Goal: Information Seeking & Learning: Learn about a topic

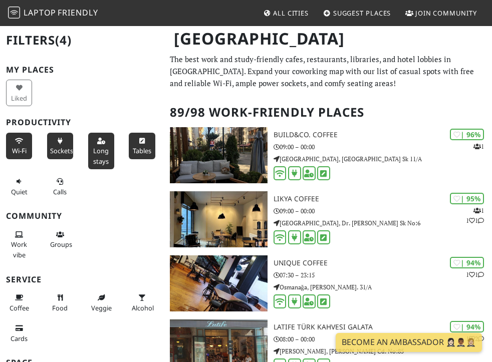
scroll to position [3693, 0]
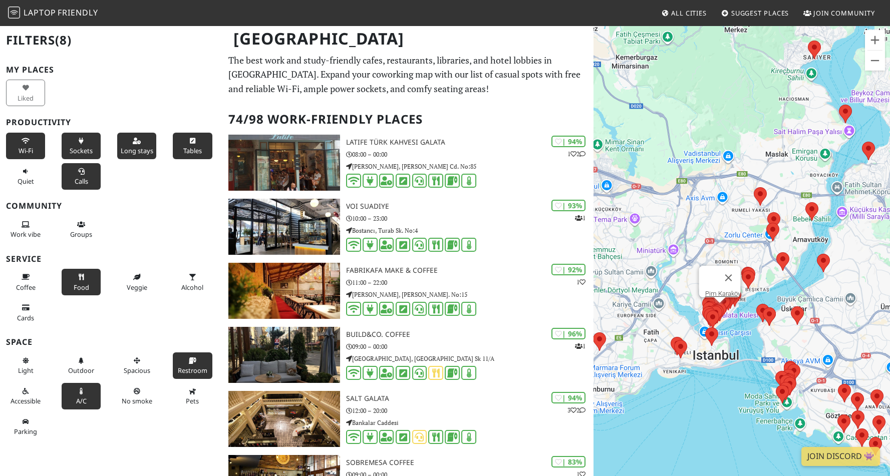
scroll to position [3699, 0]
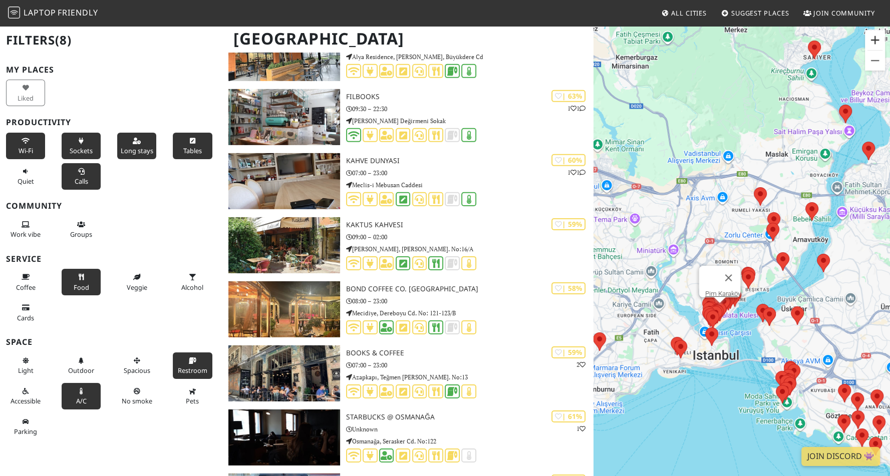
click at [873, 44] on button "Zoom in" at bounding box center [875, 40] width 20 height 20
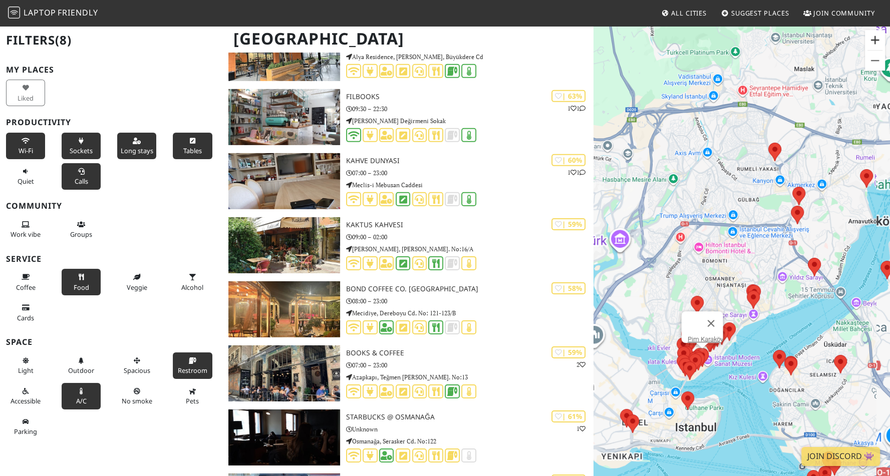
click at [873, 44] on button "Zoom in" at bounding box center [875, 40] width 20 height 20
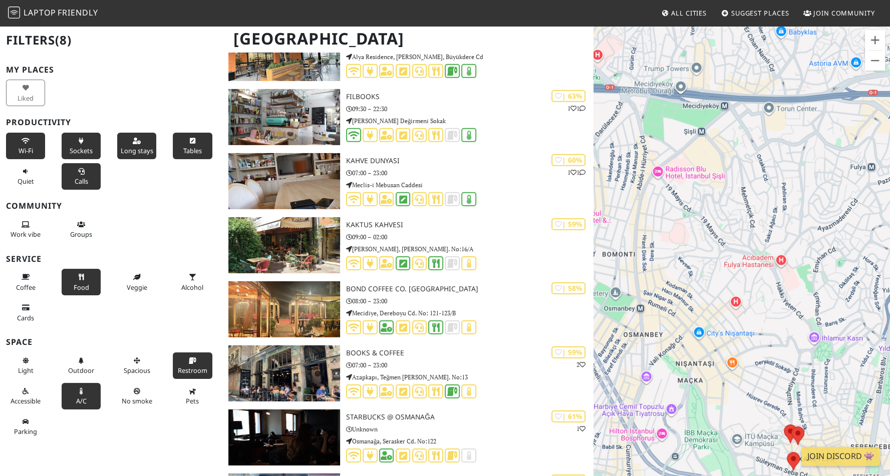
drag, startPoint x: 734, startPoint y: 359, endPoint x: 777, endPoint y: 177, distance: 186.8
click at [777, 177] on div "Pim Karaköy" at bounding box center [742, 263] width 297 height 476
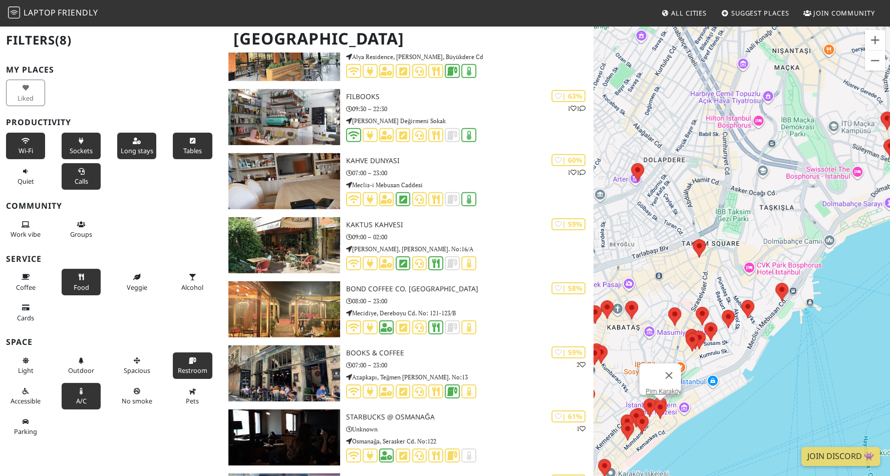
drag, startPoint x: 756, startPoint y: 282, endPoint x: 822, endPoint y: 124, distance: 170.4
click at [822, 124] on div "Pim Karaköy" at bounding box center [742, 263] width 297 height 476
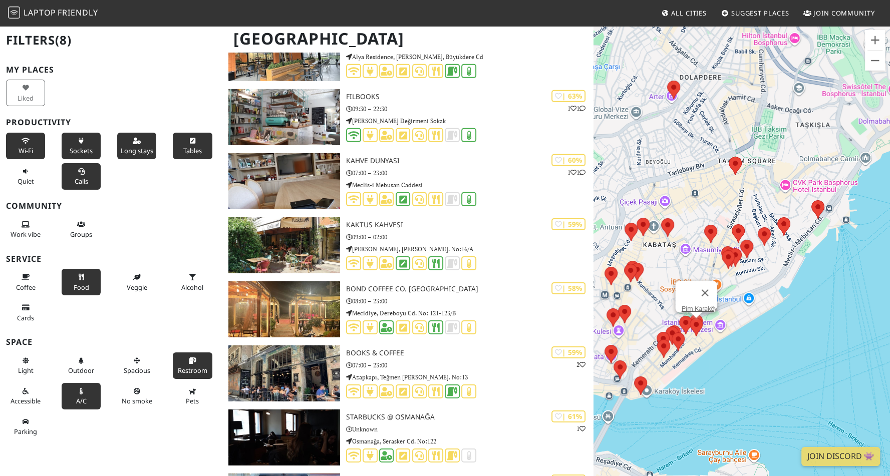
drag, startPoint x: 753, startPoint y: 318, endPoint x: 803, endPoint y: 205, distance: 122.9
click at [803, 205] on div "Pim Karaköy" at bounding box center [742, 263] width 297 height 476
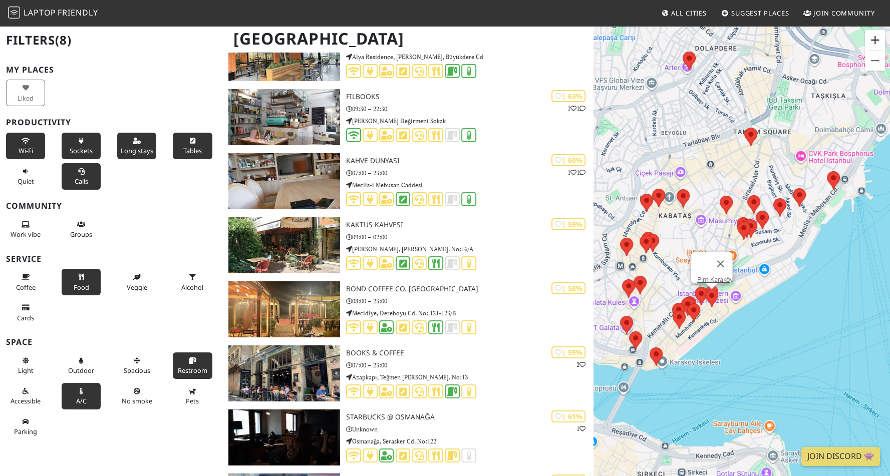
click at [873, 43] on button "Zoom in" at bounding box center [875, 40] width 20 height 20
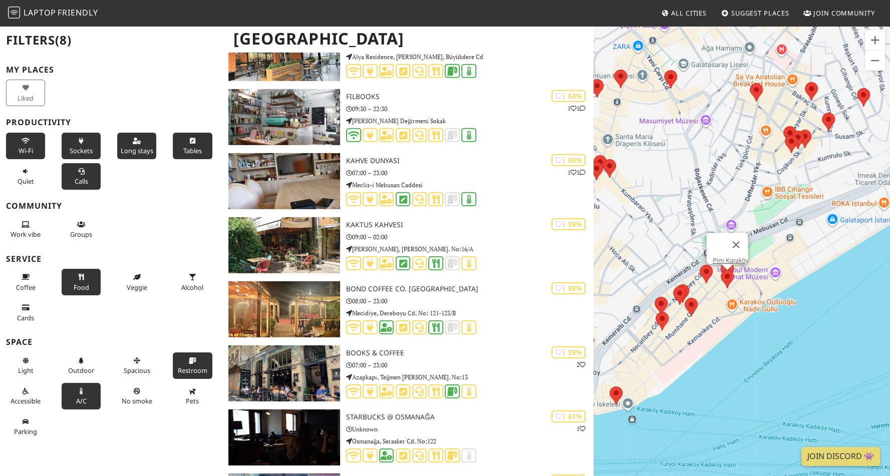
drag, startPoint x: 748, startPoint y: 382, endPoint x: 796, endPoint y: 315, distance: 82.0
click at [796, 315] on div "Pim Karaköy" at bounding box center [742, 263] width 297 height 476
click at [722, 257] on link "Pim Karaköy" at bounding box center [730, 261] width 36 height 8
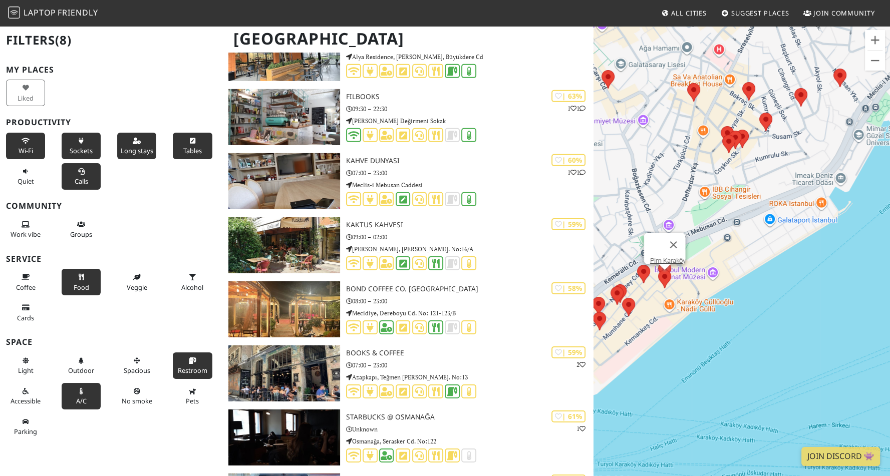
drag, startPoint x: 687, startPoint y: 280, endPoint x: 767, endPoint y: 221, distance: 98.5
click at [767, 221] on div "Pim Karaköy" at bounding box center [742, 263] width 297 height 476
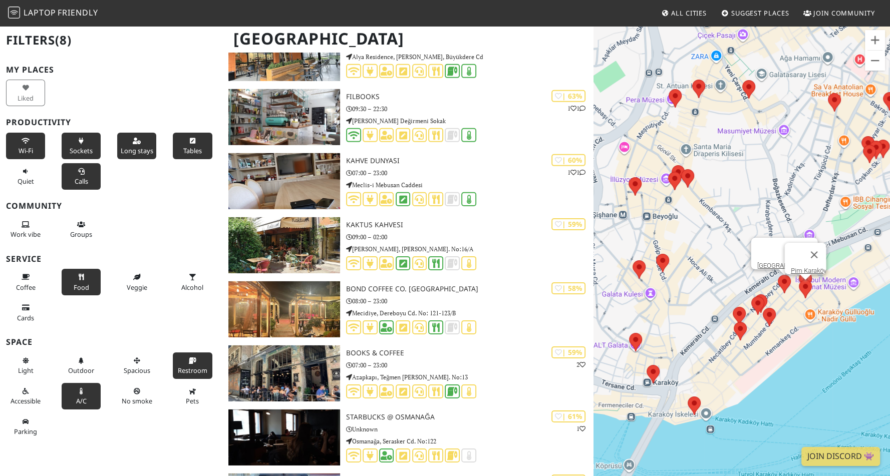
click at [778, 275] on area at bounding box center [778, 275] width 0 height 0
click at [778, 262] on link "Port Loca Karaköy" at bounding box center [787, 266] width 61 height 8
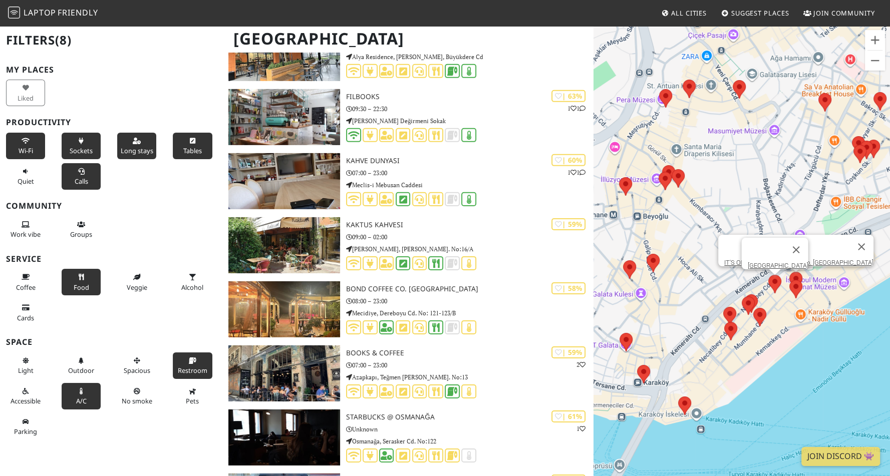
click at [790, 272] on area at bounding box center [790, 272] width 0 height 0
click at [782, 259] on link "IT'S OK Coffee & Restarting Co. Karaköy" at bounding box center [798, 263] width 149 height 8
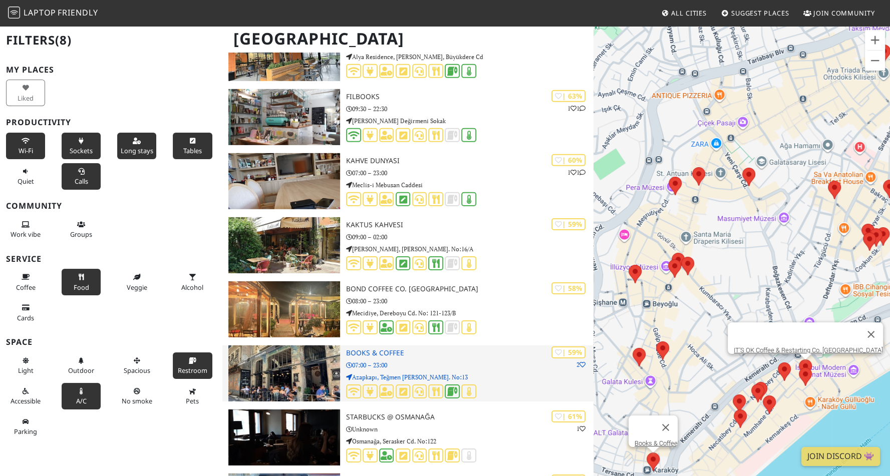
click at [314, 366] on img at bounding box center [284, 374] width 112 height 56
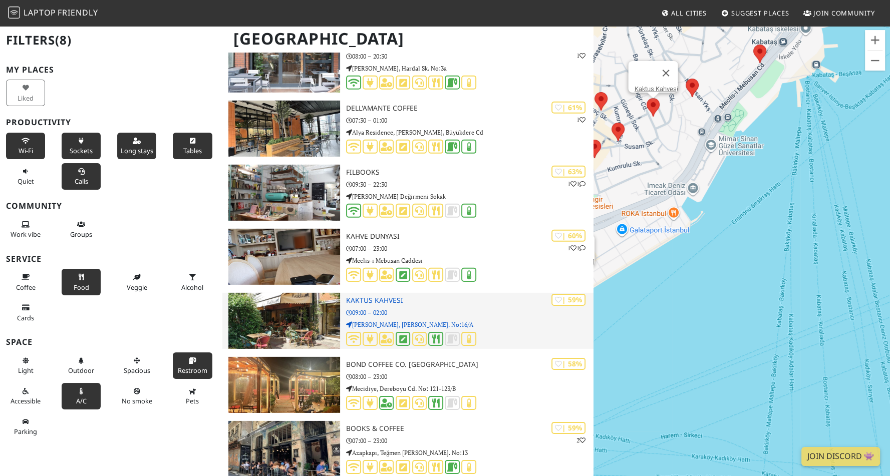
scroll to position [3623, 0]
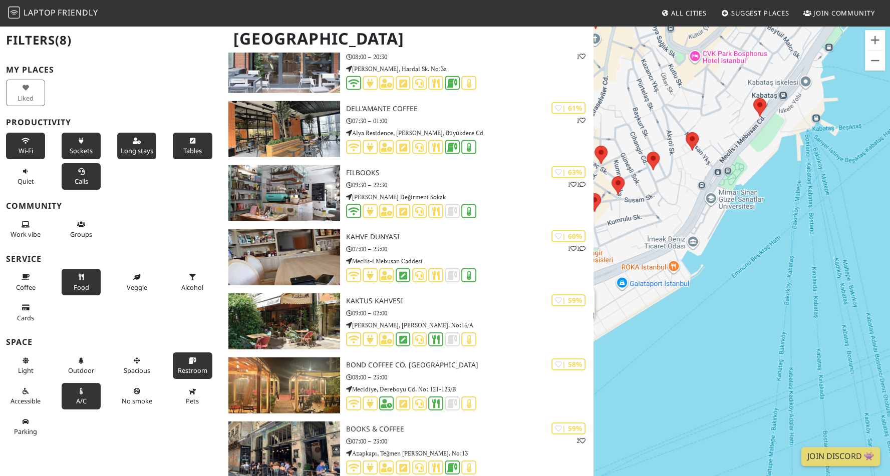
drag, startPoint x: 692, startPoint y: 251, endPoint x: 815, endPoint y: 269, distance: 123.6
click at [815, 269] on div "IT'S OK Coffee & Restarting Co. Karaköy" at bounding box center [742, 263] width 297 height 476
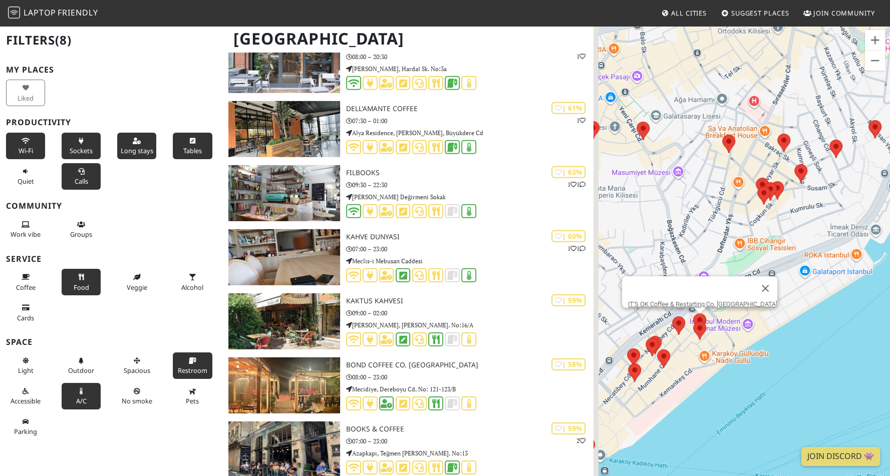
drag, startPoint x: 776, startPoint y: 345, endPoint x: 827, endPoint y: 296, distance: 70.5
click at [827, 296] on div "IT'S OK Coffee & Restarting Co. Karaköy" at bounding box center [742, 263] width 297 height 476
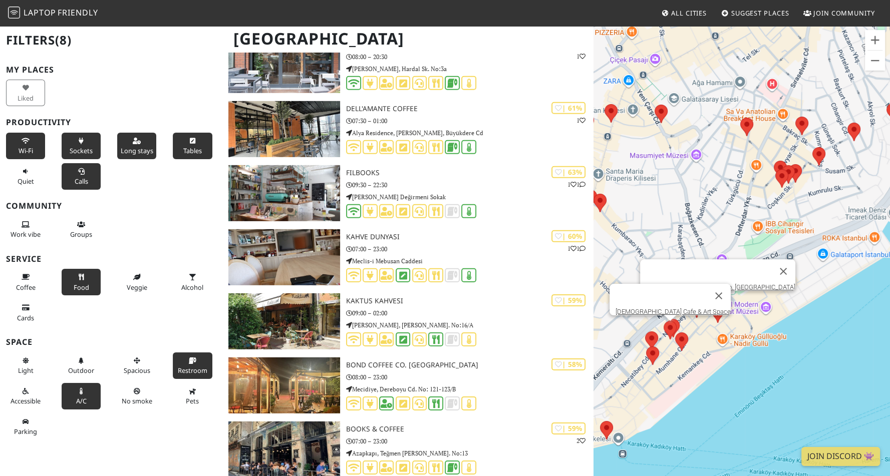
click at [664, 321] on area at bounding box center [664, 321] width 0 height 0
click at [647, 308] on link "İlmisimya Cafe & Art Space" at bounding box center [673, 312] width 115 height 8
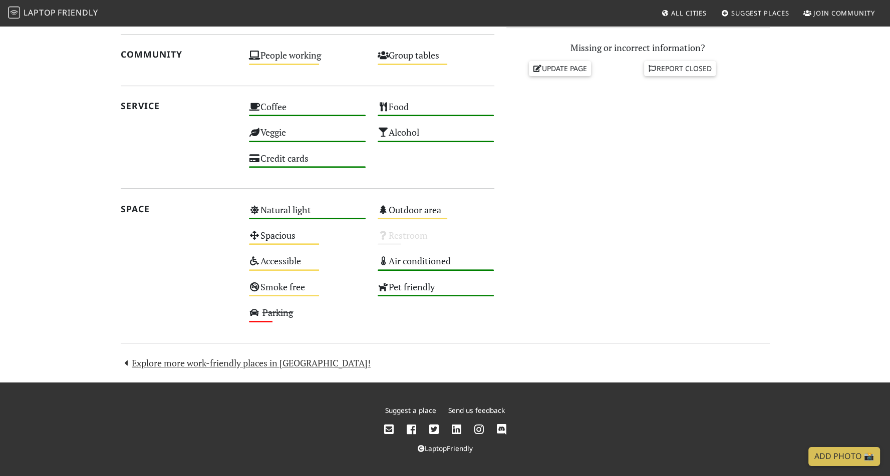
scroll to position [438, 0]
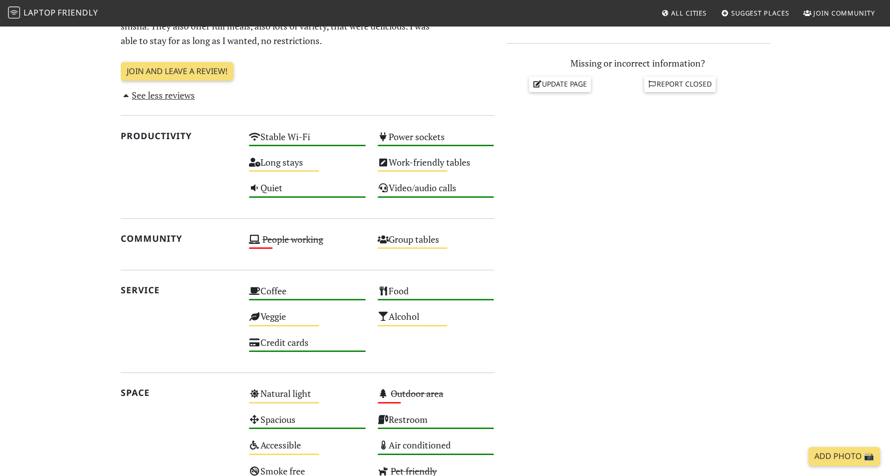
scroll to position [444, 0]
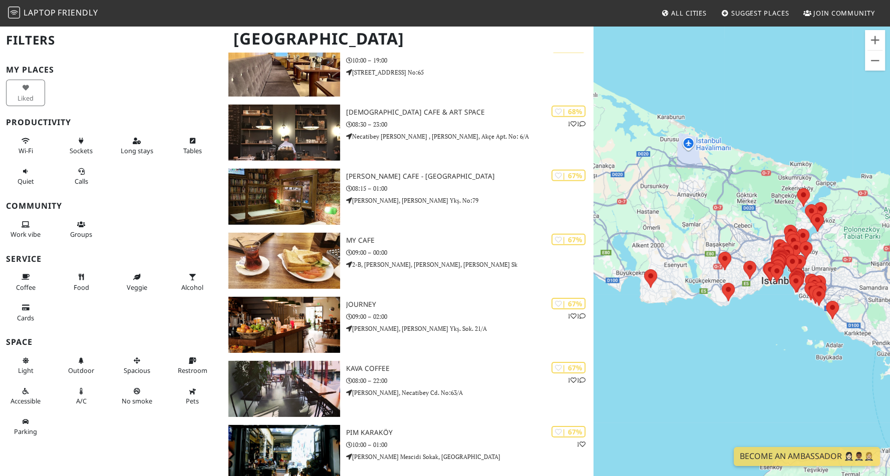
scroll to position [3623, 0]
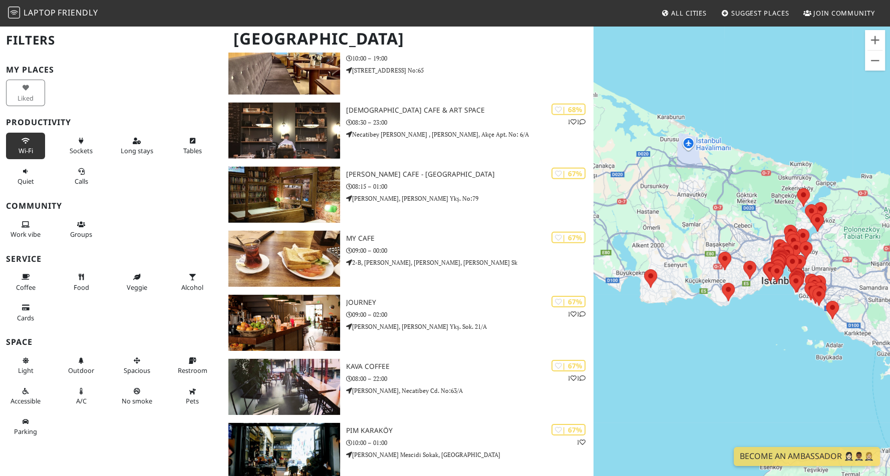
click at [24, 148] on span "Wi-Fi" at bounding box center [26, 150] width 15 height 9
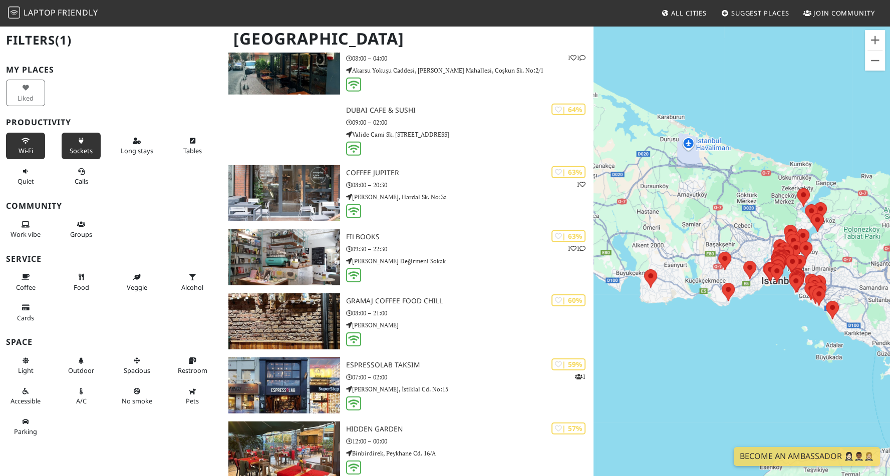
click at [84, 148] on span "Sockets" at bounding box center [81, 150] width 23 height 9
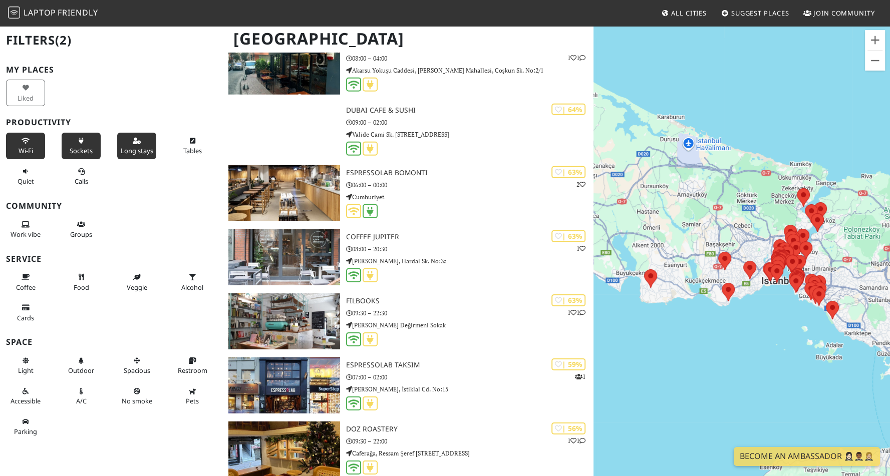
click at [140, 148] on button "Long stays" at bounding box center [136, 146] width 39 height 27
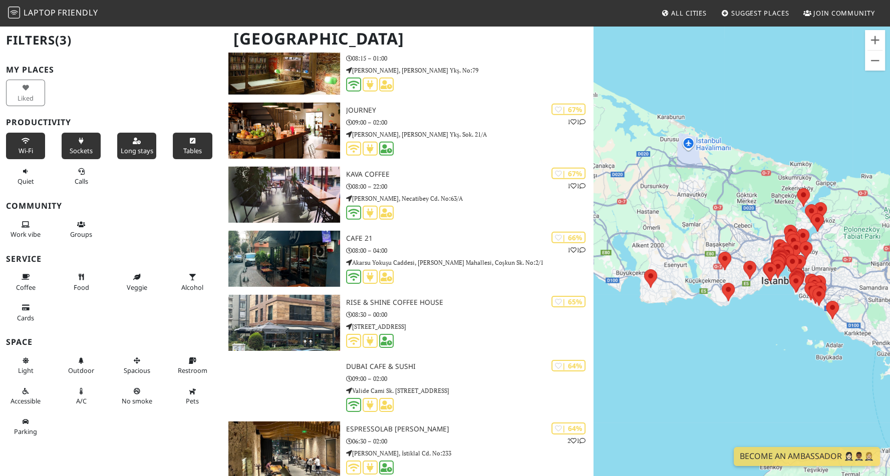
click at [183, 152] on span "Tables" at bounding box center [192, 150] width 19 height 9
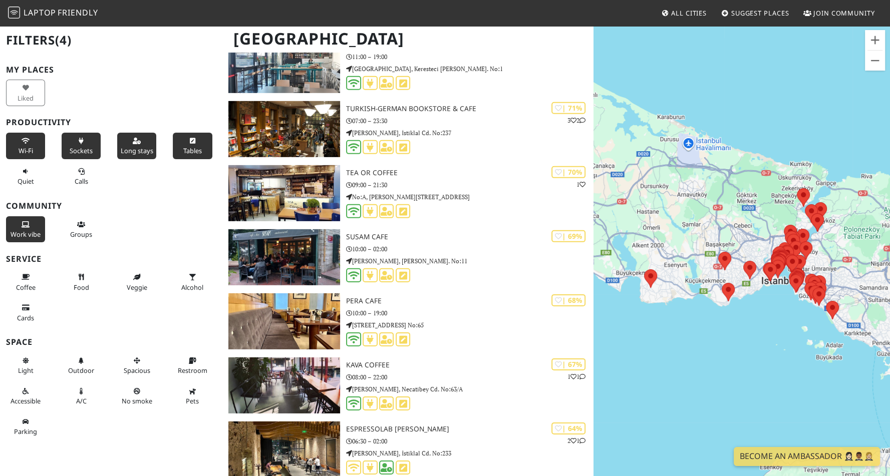
click at [28, 239] on span "Work vibe" at bounding box center [26, 234] width 30 height 9
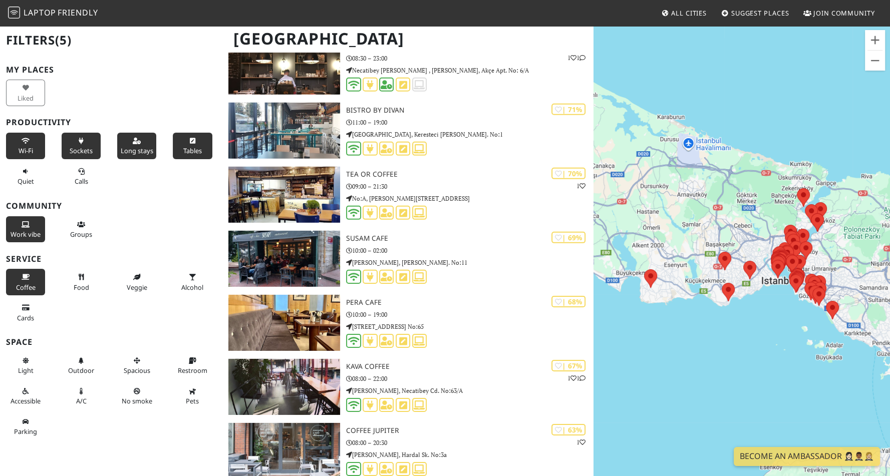
click at [26, 282] on button "Coffee" at bounding box center [25, 282] width 39 height 27
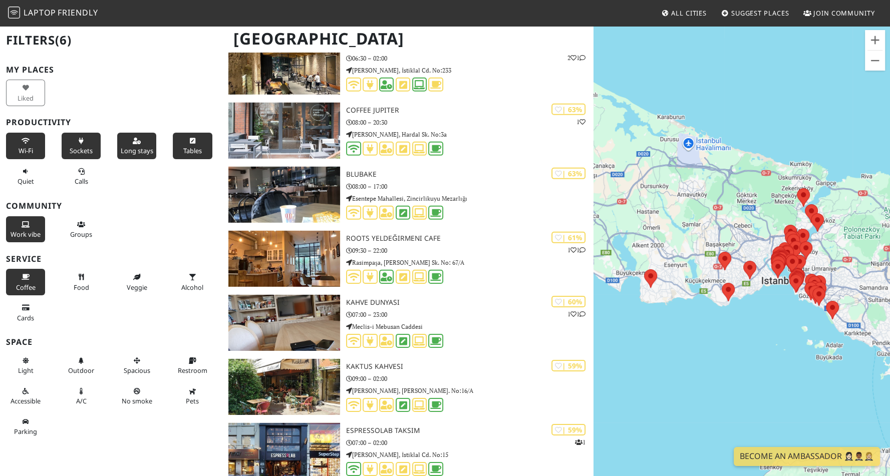
click at [20, 292] on span "Coffee" at bounding box center [26, 287] width 20 height 9
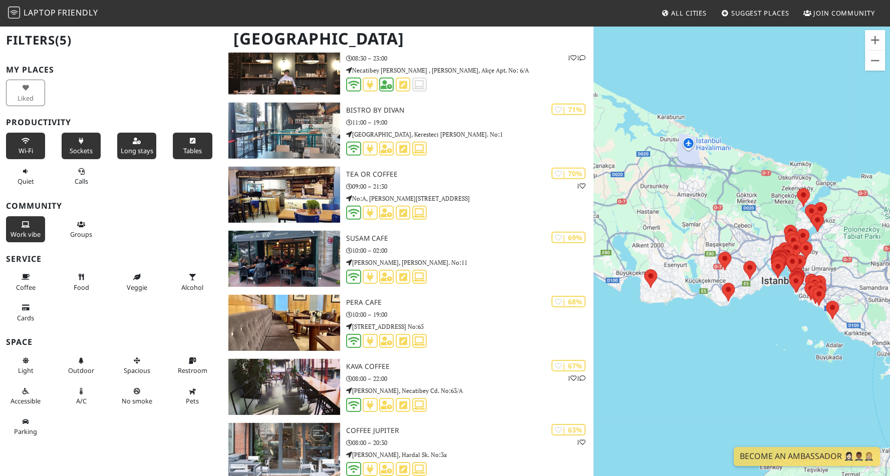
click at [98, 292] on div "Food" at bounding box center [84, 282] width 56 height 31
click at [88, 291] on button "Food" at bounding box center [81, 282] width 39 height 27
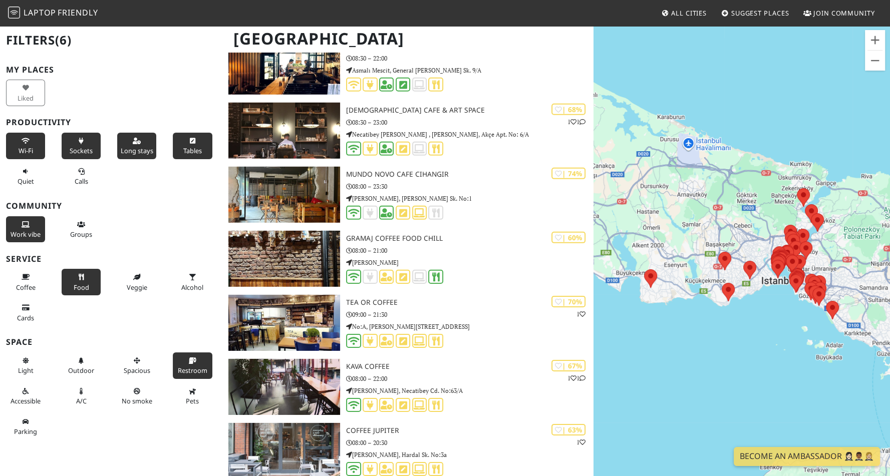
click at [196, 375] on span "Restroom" at bounding box center [193, 370] width 30 height 9
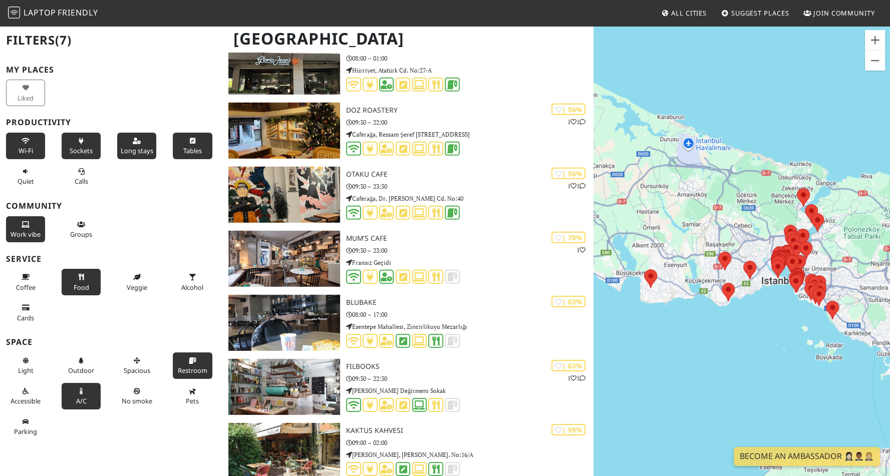
click at [85, 404] on button "A/C" at bounding box center [81, 396] width 39 height 27
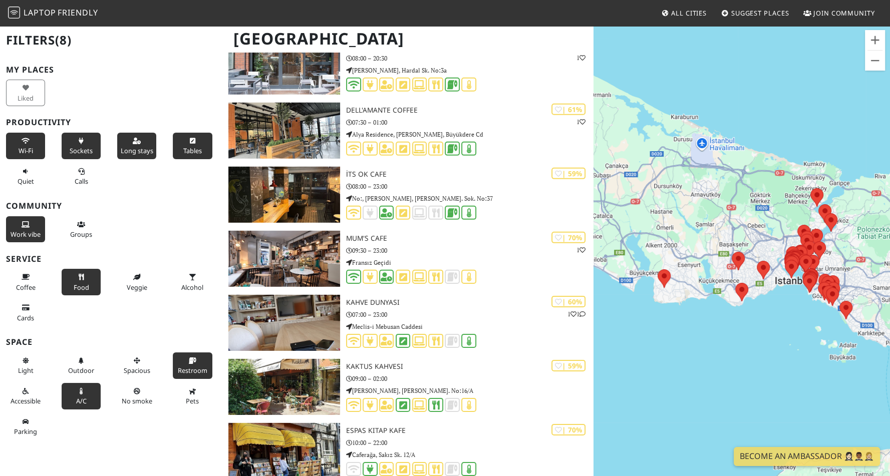
drag, startPoint x: 757, startPoint y: 349, endPoint x: 702, endPoint y: 362, distance: 56.6
click at [702, 362] on div at bounding box center [742, 263] width 297 height 476
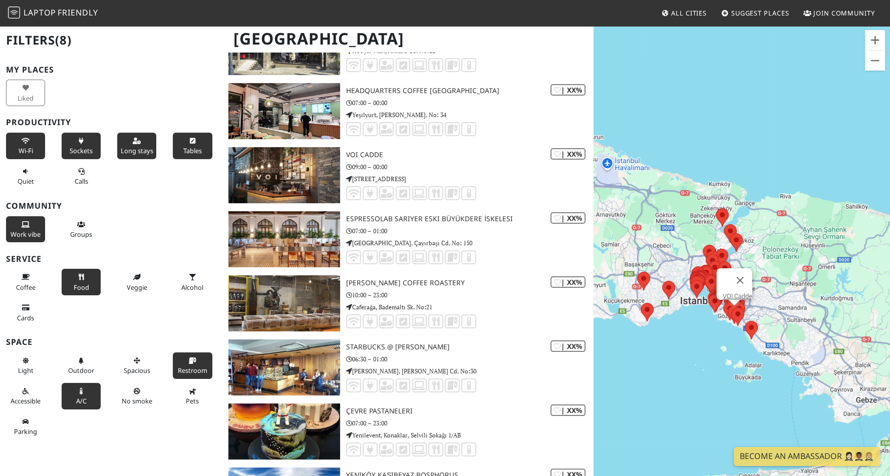
scroll to position [4541, 0]
click at [884, 42] on button "Zoom in" at bounding box center [875, 40] width 20 height 20
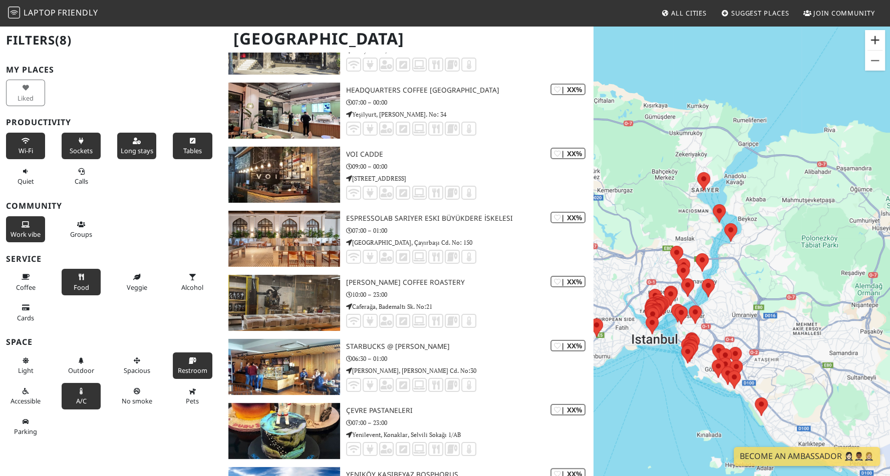
click at [884, 42] on button "Zoom in" at bounding box center [875, 40] width 20 height 20
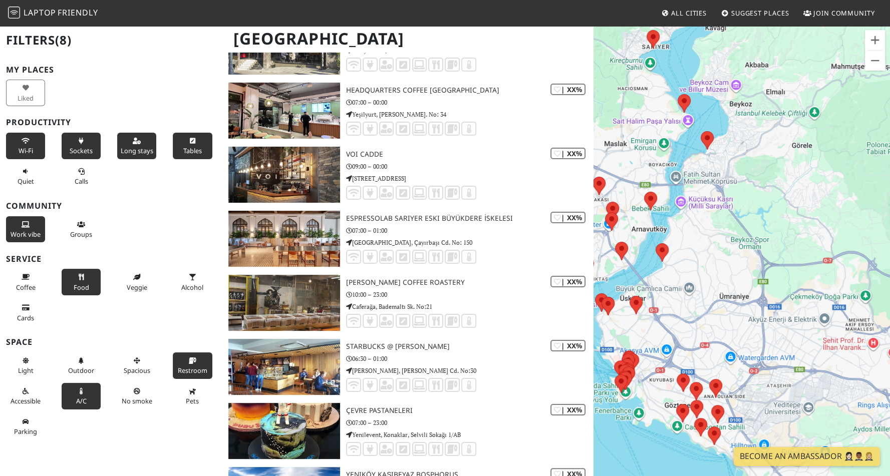
drag, startPoint x: 701, startPoint y: 272, endPoint x: 691, endPoint y: 179, distance: 93.8
click at [691, 179] on div at bounding box center [742, 263] width 297 height 476
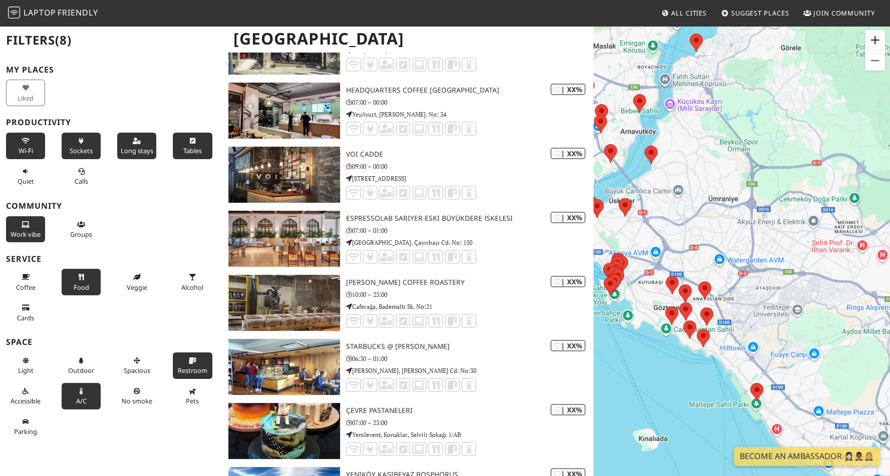
click at [867, 46] on button "Zoom in" at bounding box center [875, 40] width 20 height 20
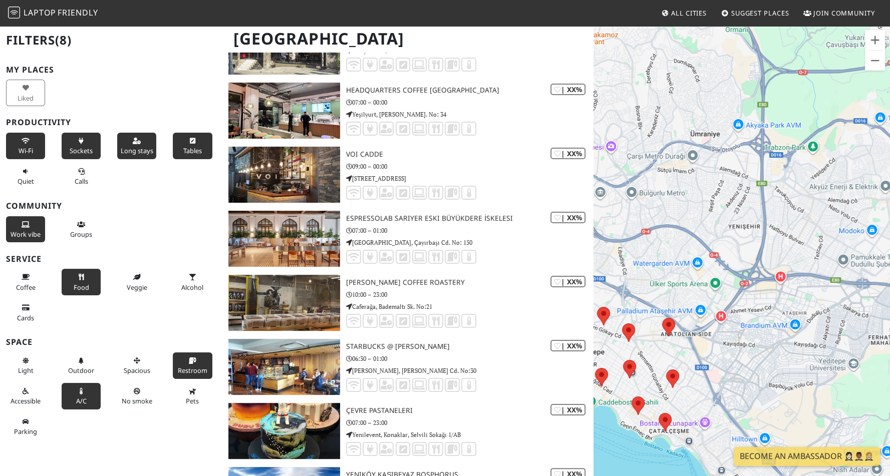
drag, startPoint x: 695, startPoint y: 172, endPoint x: 833, endPoint y: 155, distance: 138.8
click at [833, 155] on div at bounding box center [742, 263] width 297 height 476
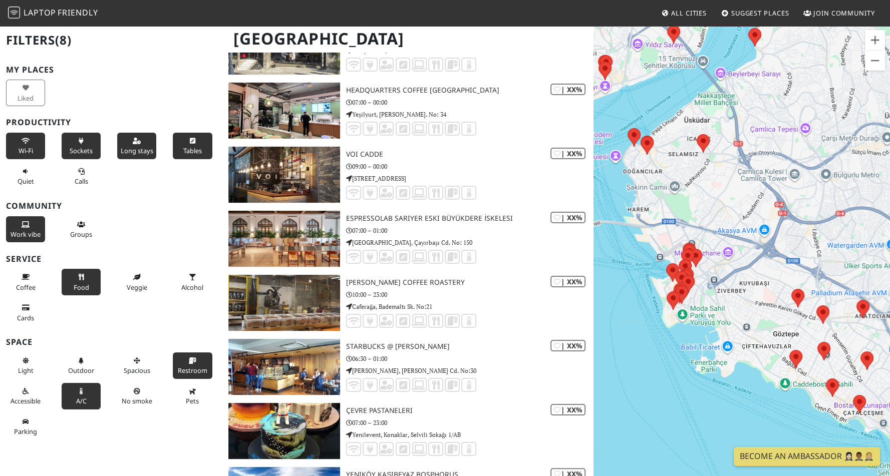
drag, startPoint x: 869, startPoint y: 206, endPoint x: 897, endPoint y: 205, distance: 28.6
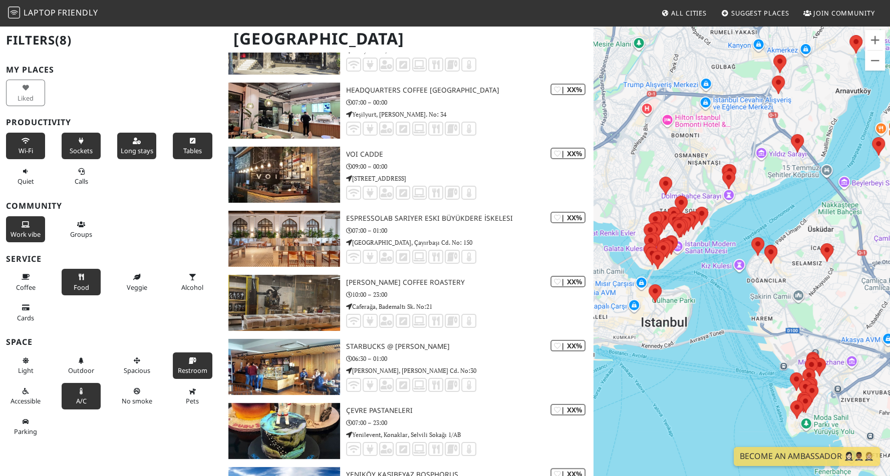
drag, startPoint x: 875, startPoint y: 155, endPoint x: 866, endPoint y: 266, distance: 110.6
click at [866, 266] on div at bounding box center [742, 263] width 297 height 476
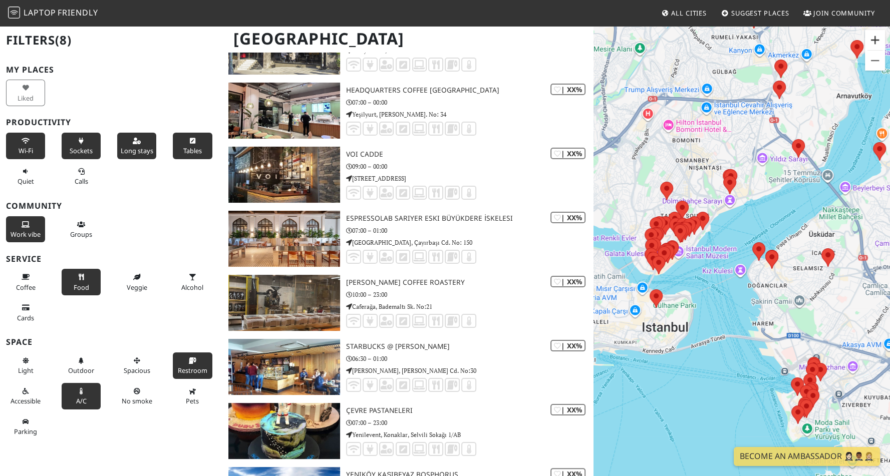
click at [880, 41] on button "Zoom in" at bounding box center [875, 40] width 20 height 20
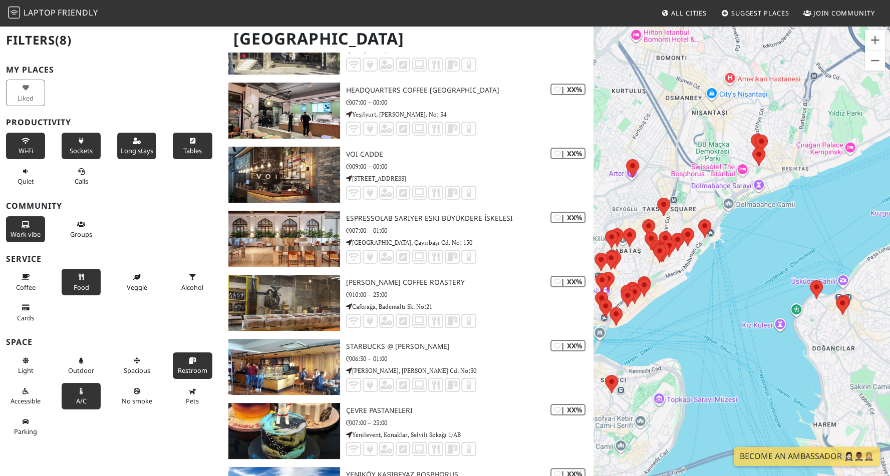
drag, startPoint x: 744, startPoint y: 190, endPoint x: 797, endPoint y: 243, distance: 75.1
click at [797, 243] on div at bounding box center [742, 263] width 297 height 476
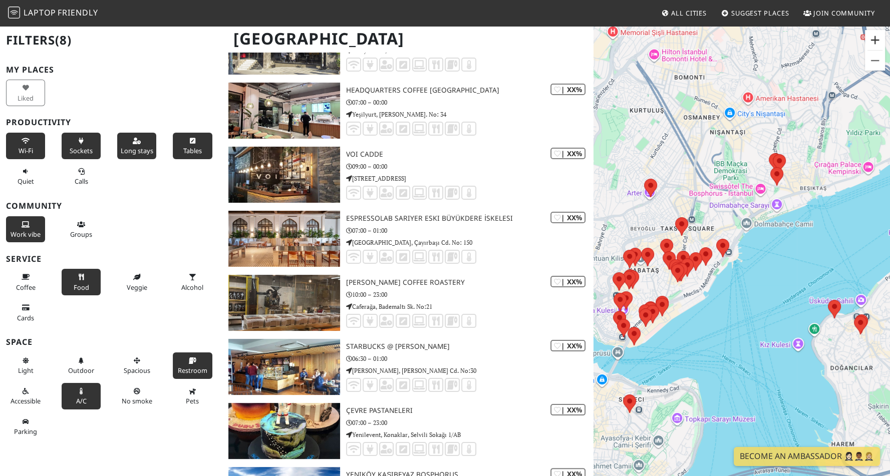
click at [872, 43] on button "Zoom in" at bounding box center [875, 40] width 20 height 20
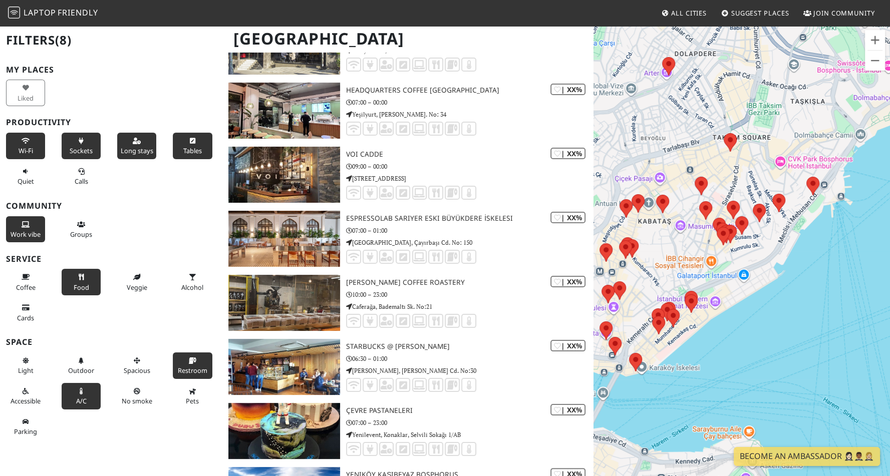
drag, startPoint x: 724, startPoint y: 274, endPoint x: 852, endPoint y: 205, distance: 144.8
click at [852, 205] on div at bounding box center [742, 263] width 297 height 476
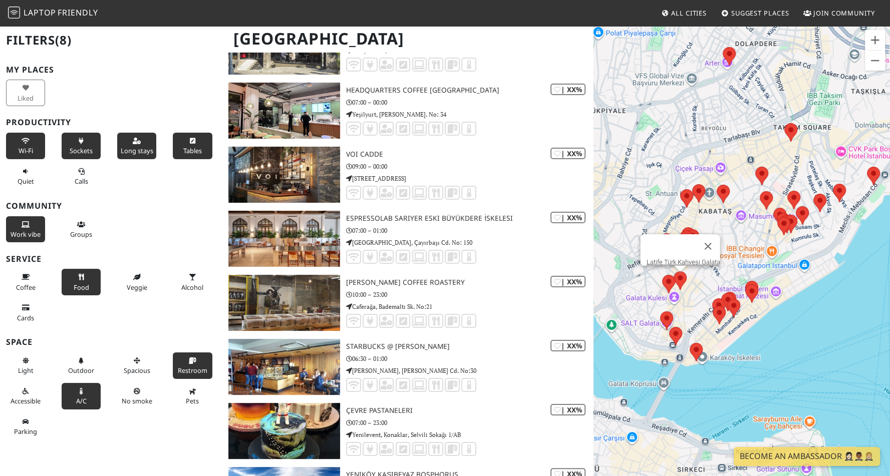
click at [674, 272] on area at bounding box center [674, 272] width 0 height 0
click at [680, 259] on link "Latife Türk Kahvesi Galata" at bounding box center [683, 263] width 74 height 8
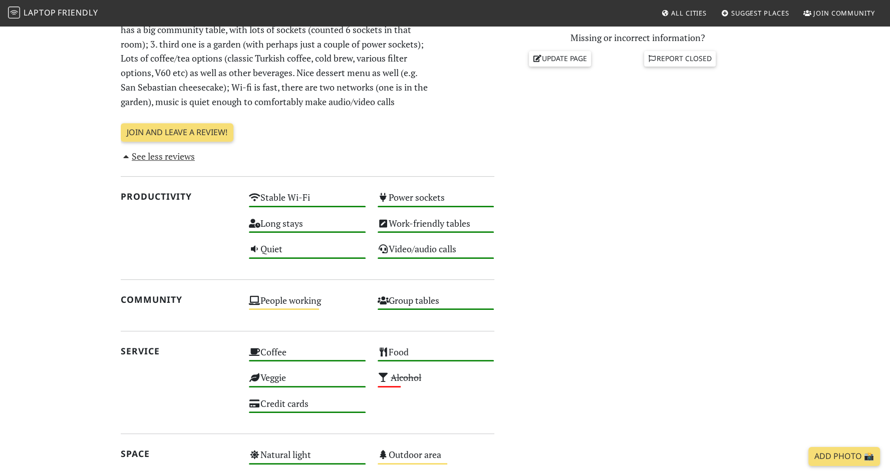
scroll to position [657, 0]
